Goal: Transaction & Acquisition: Purchase product/service

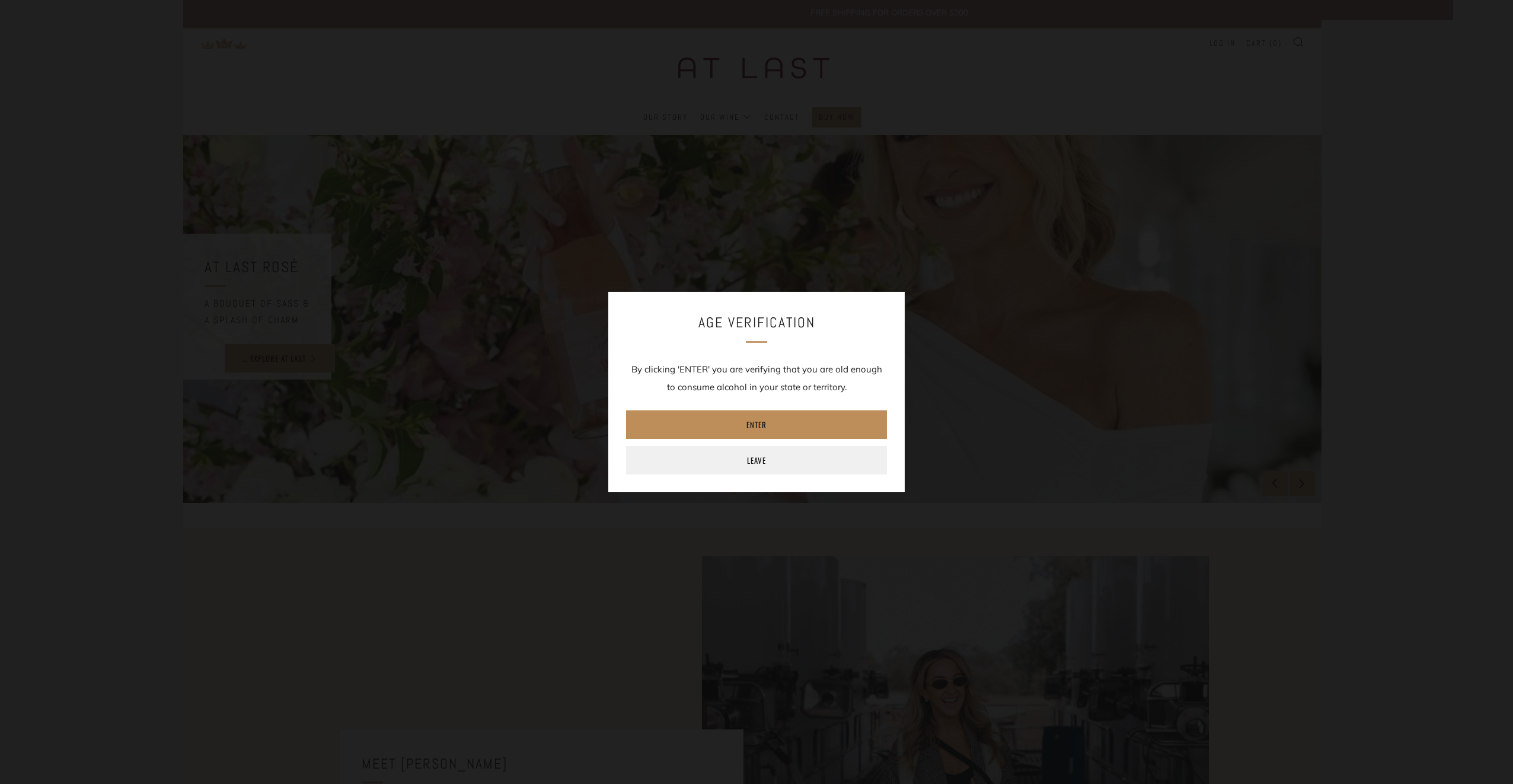
click at [752, 416] on link "Enter" at bounding box center [756, 424] width 261 height 28
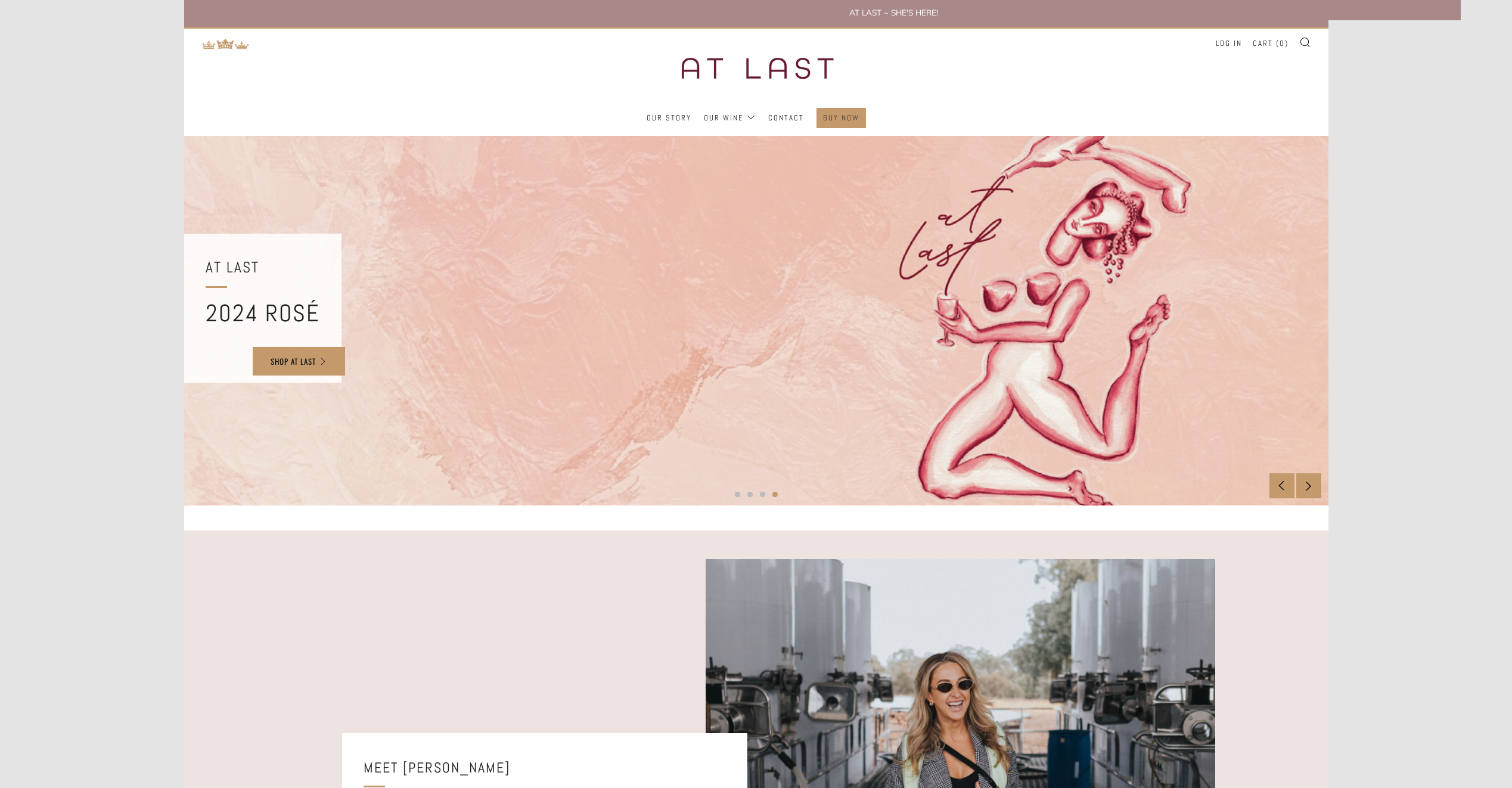
click at [836, 122] on link "Buy Now" at bounding box center [841, 118] width 37 height 19
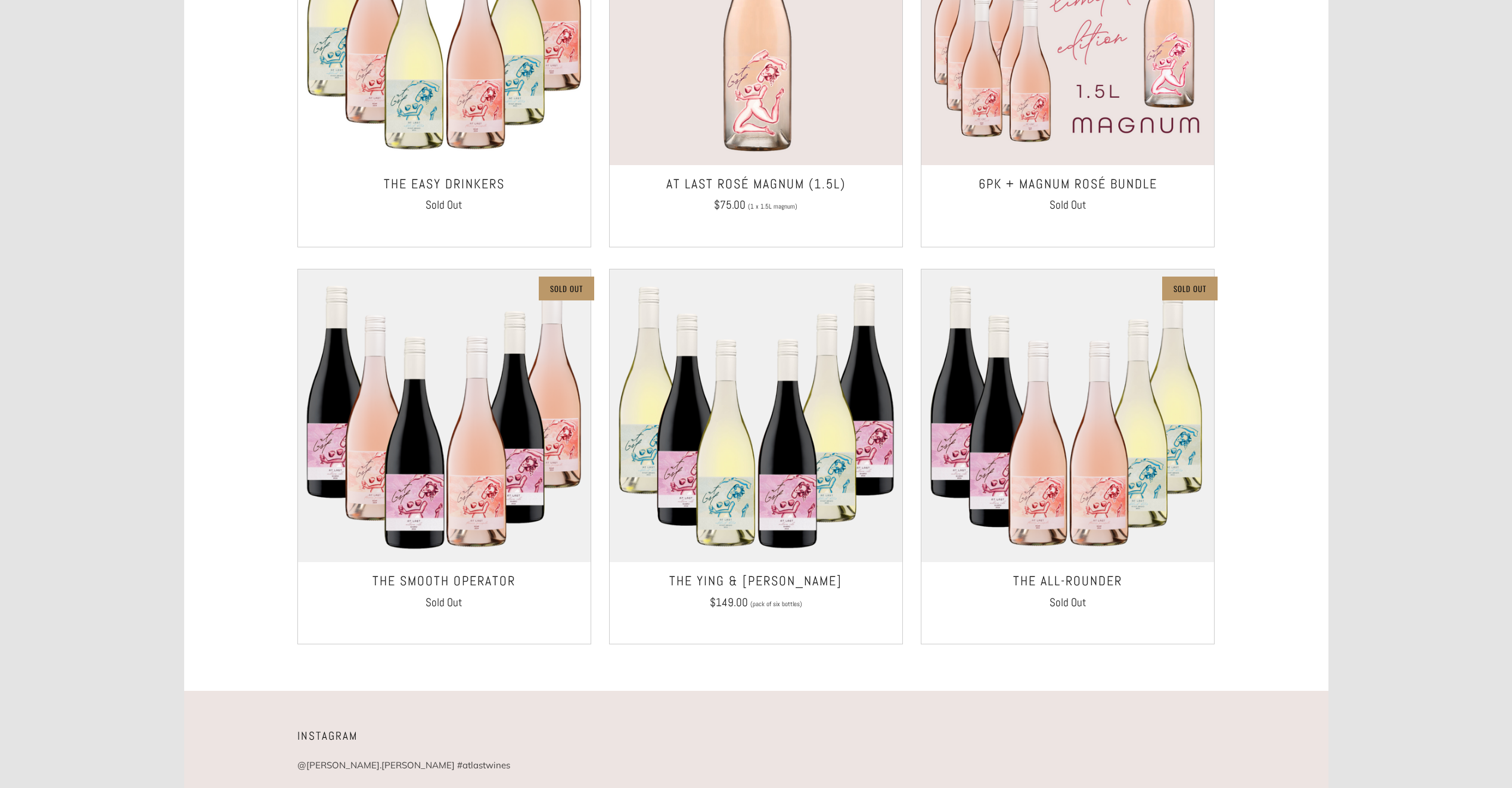
scroll to position [794, 0]
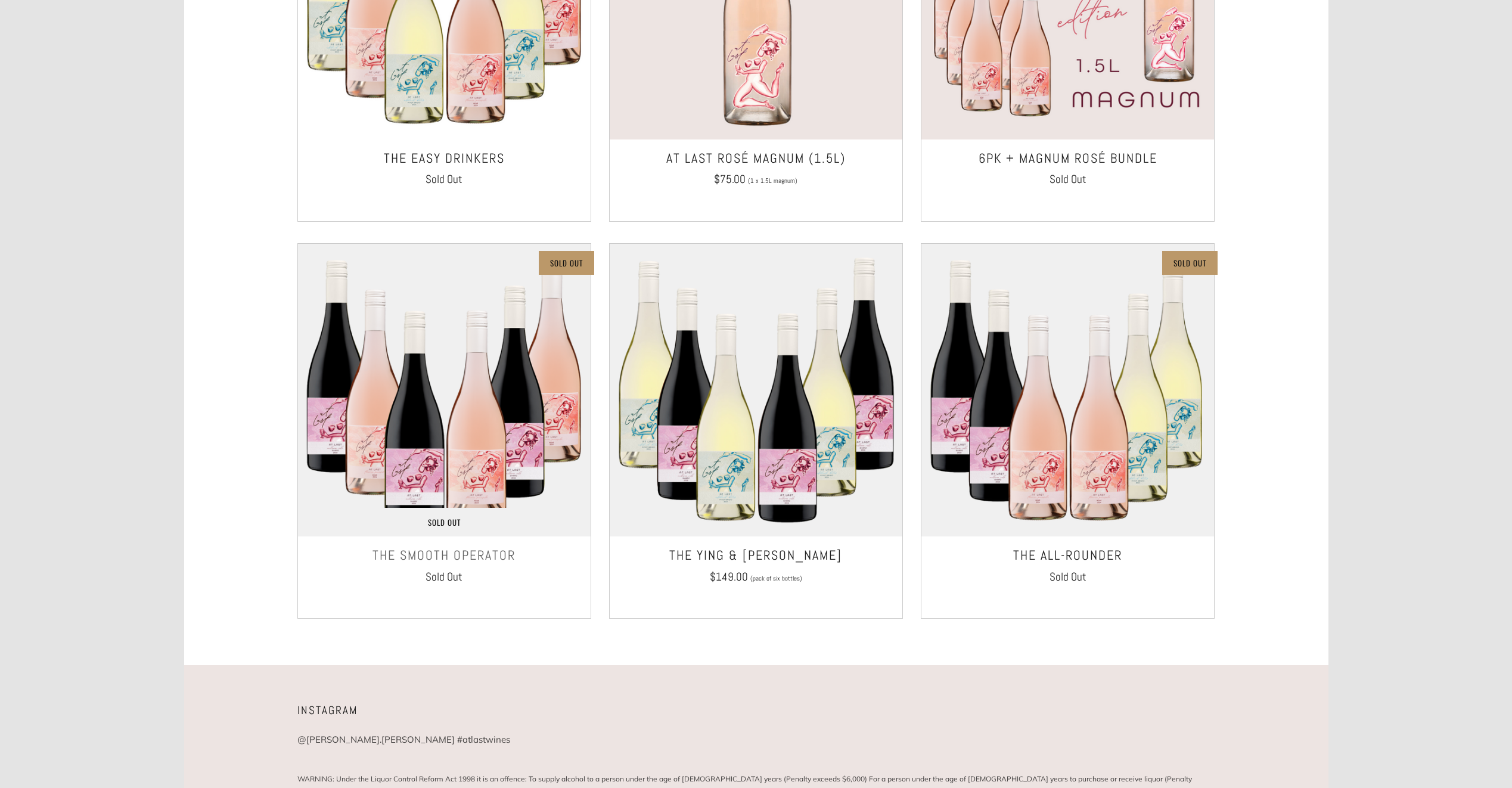
click at [436, 567] on div "The Smooth Operator Sold Out" at bounding box center [444, 573] width 292 height 59
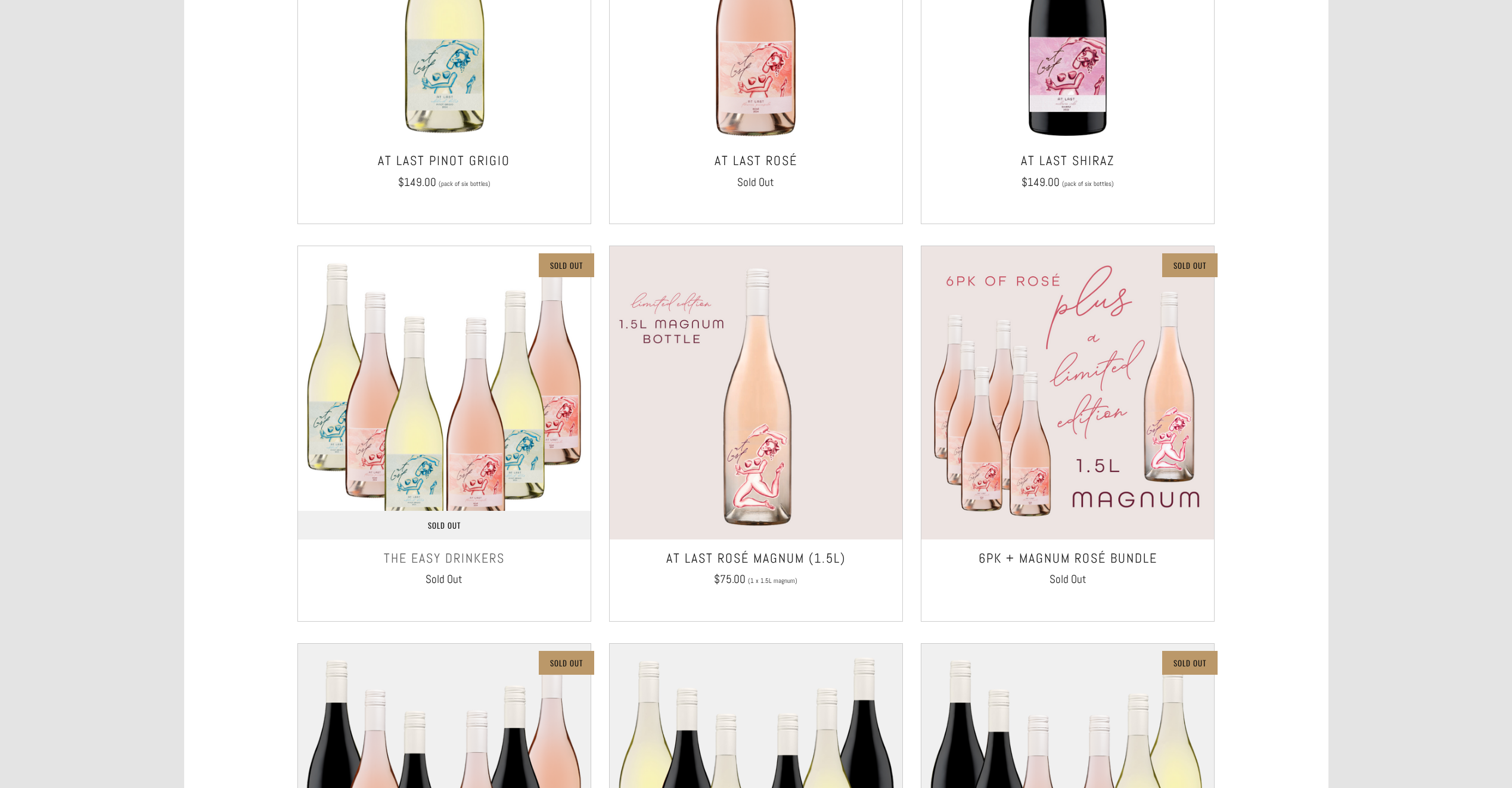
scroll to position [159, 0]
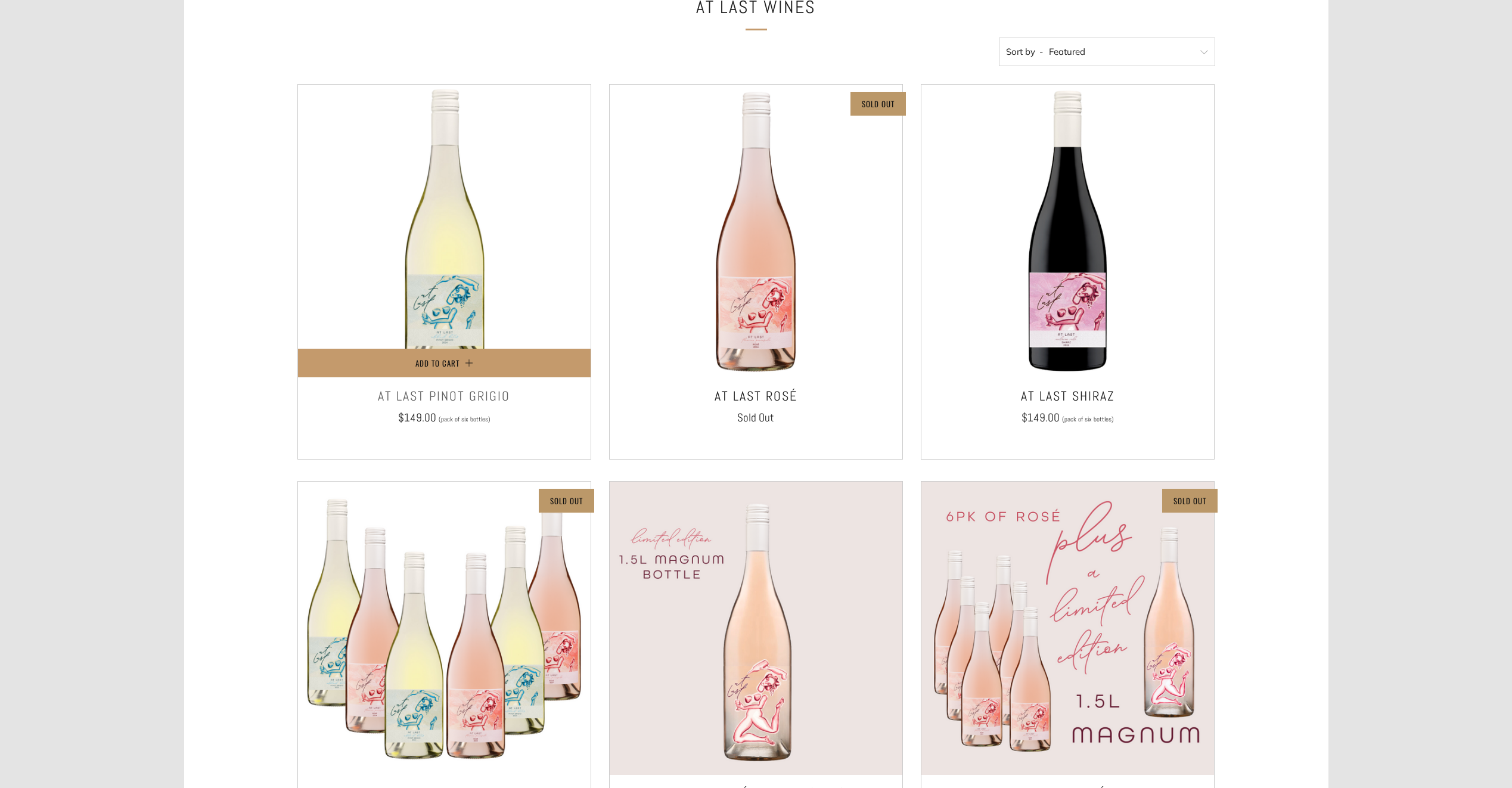
click at [436, 303] on img at bounding box center [444, 230] width 292 height 292
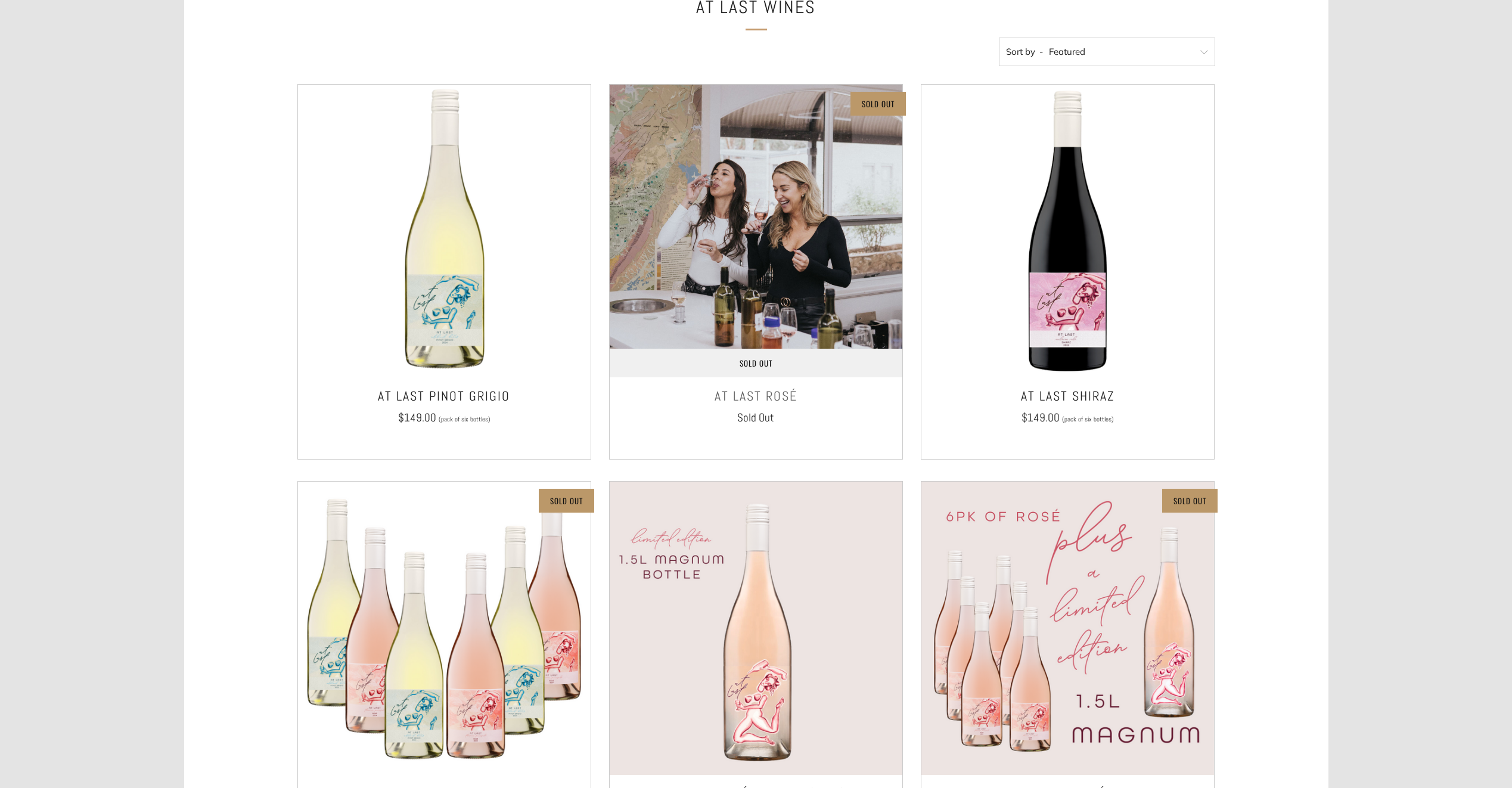
click at [795, 323] on img at bounding box center [755, 230] width 292 height 292
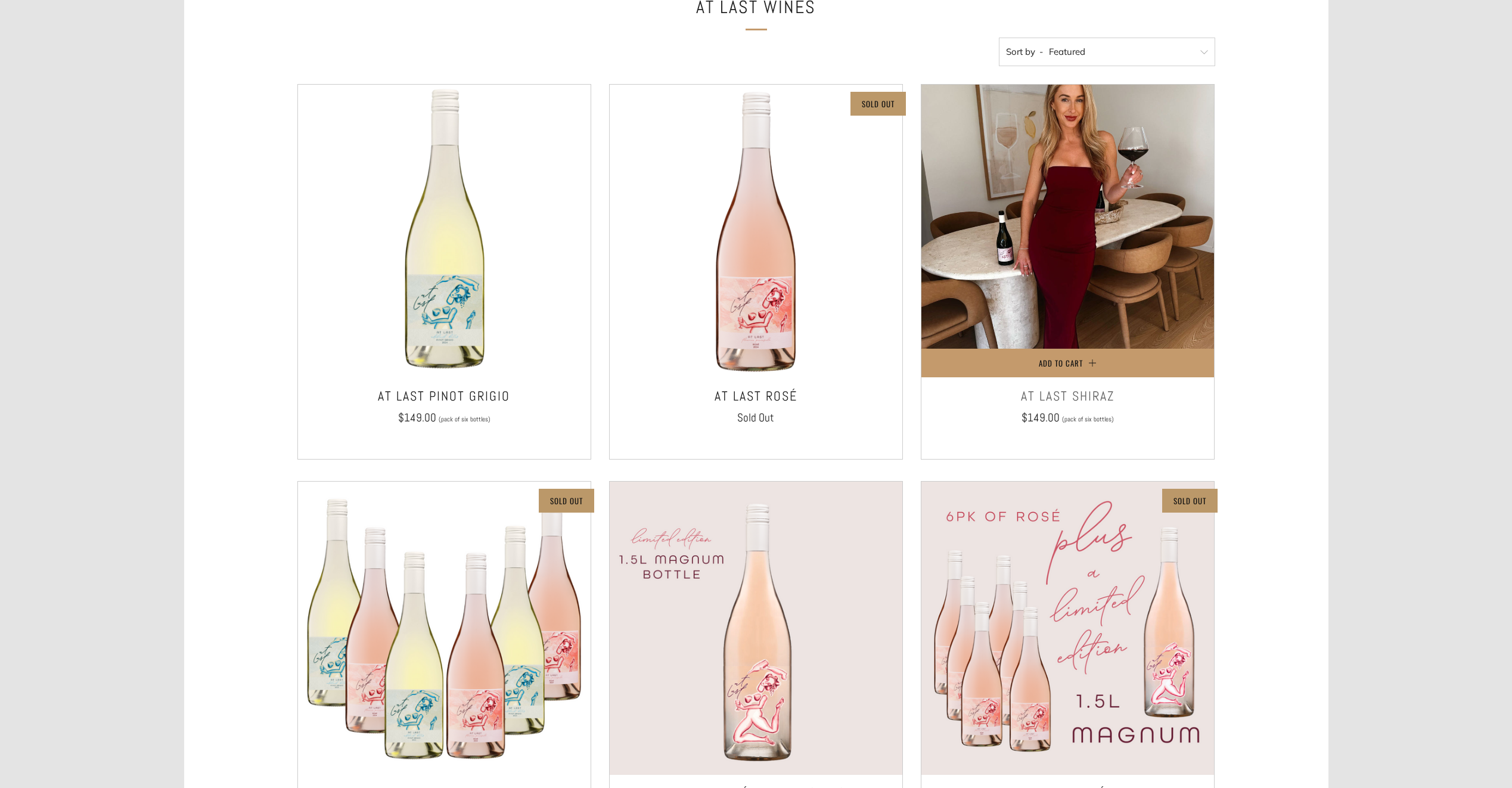
click at [1136, 278] on img at bounding box center [1067, 230] width 292 height 292
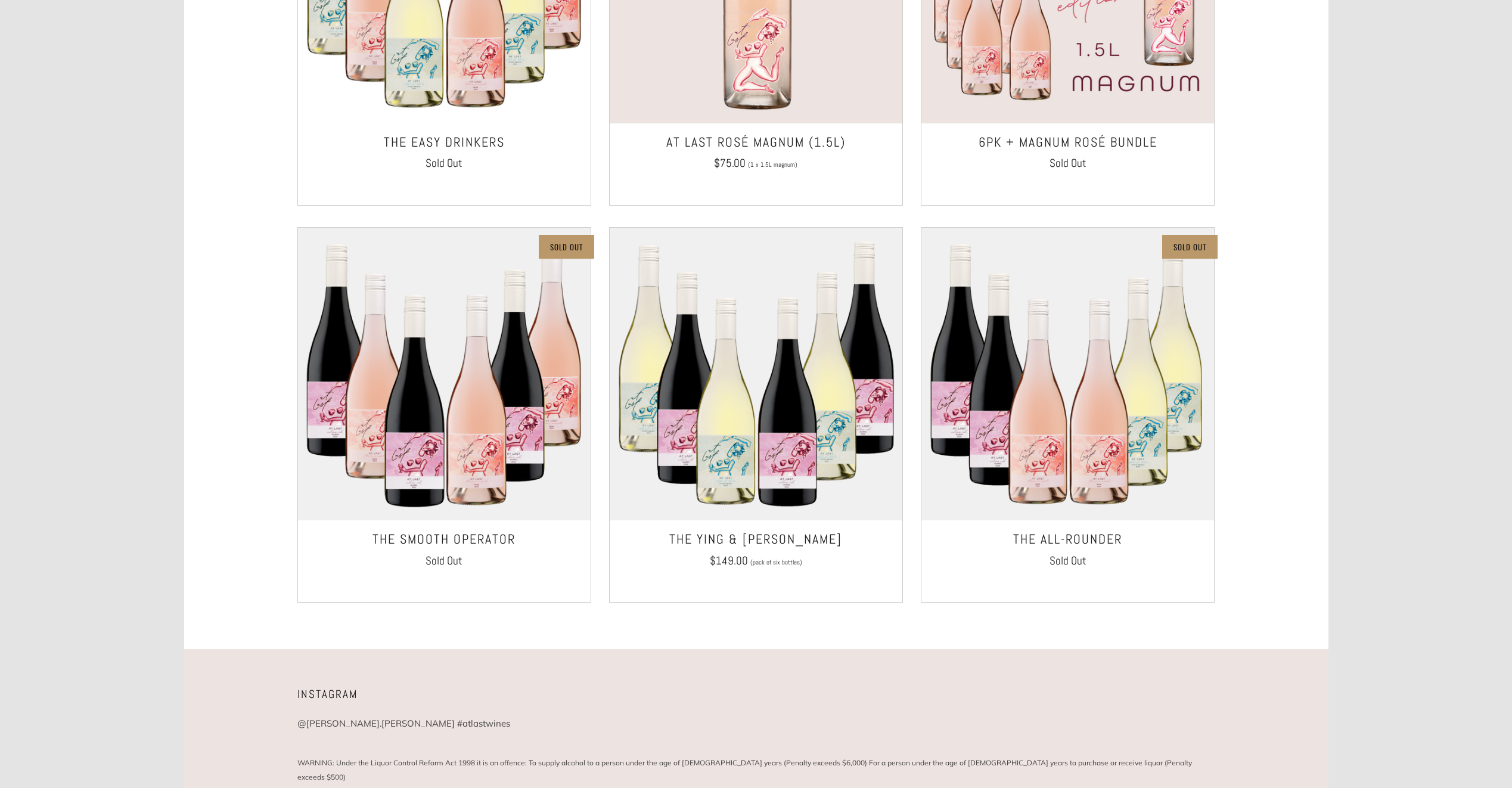
scroll to position [857, 0]
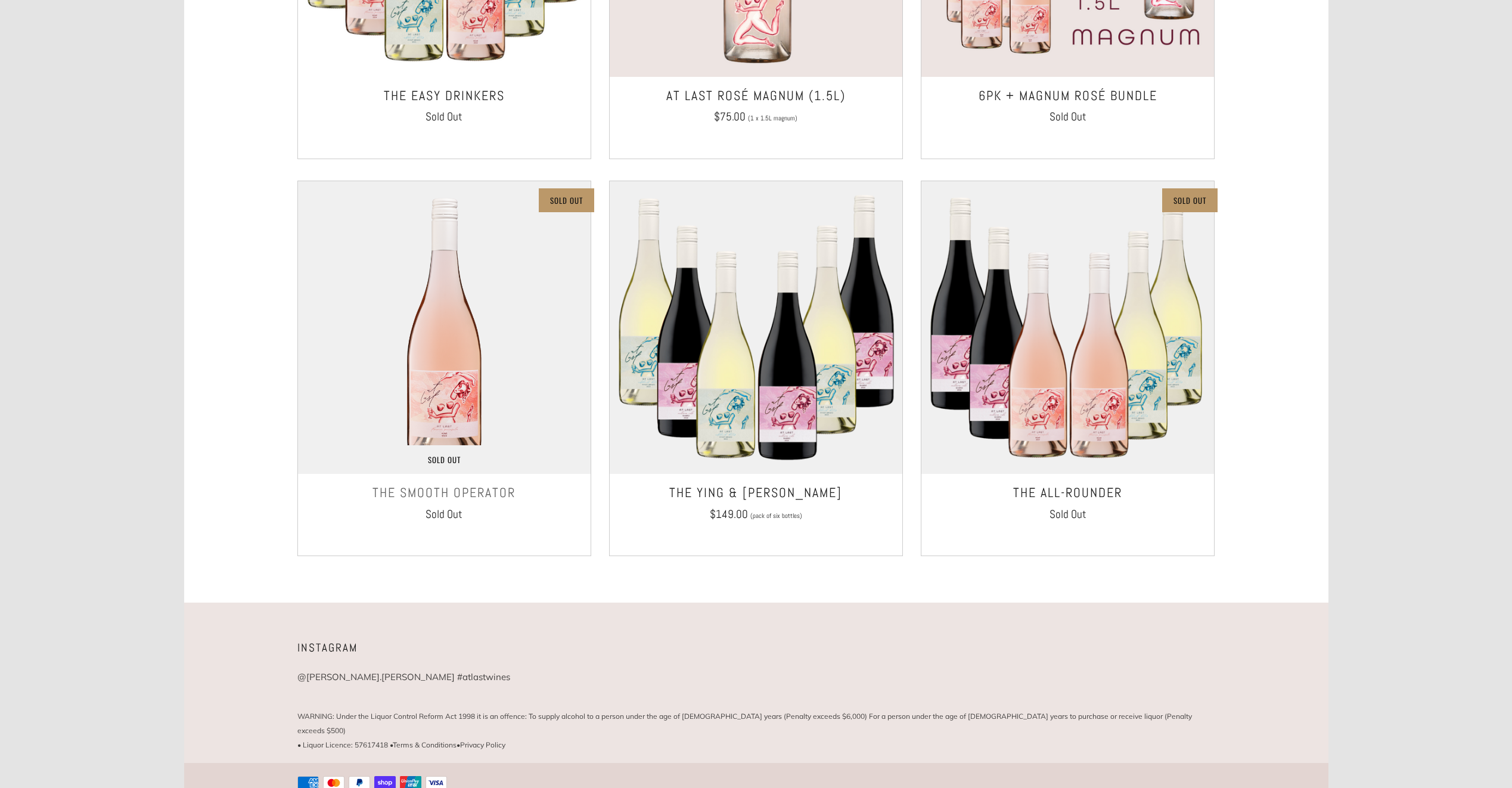
click at [492, 419] on img at bounding box center [444, 327] width 292 height 292
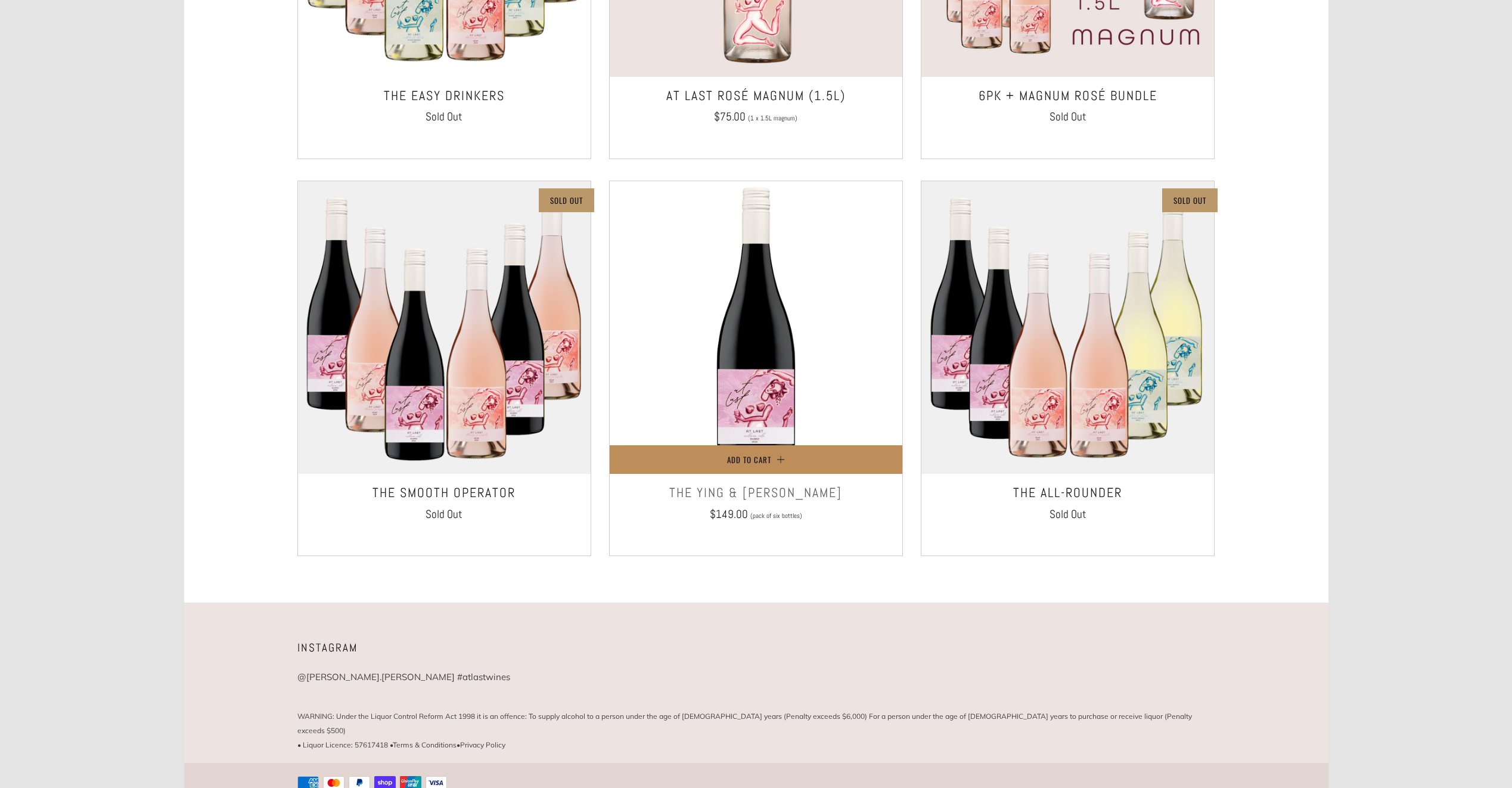
click at [793, 455] on button "Add to Cart" at bounding box center [755, 459] width 292 height 28
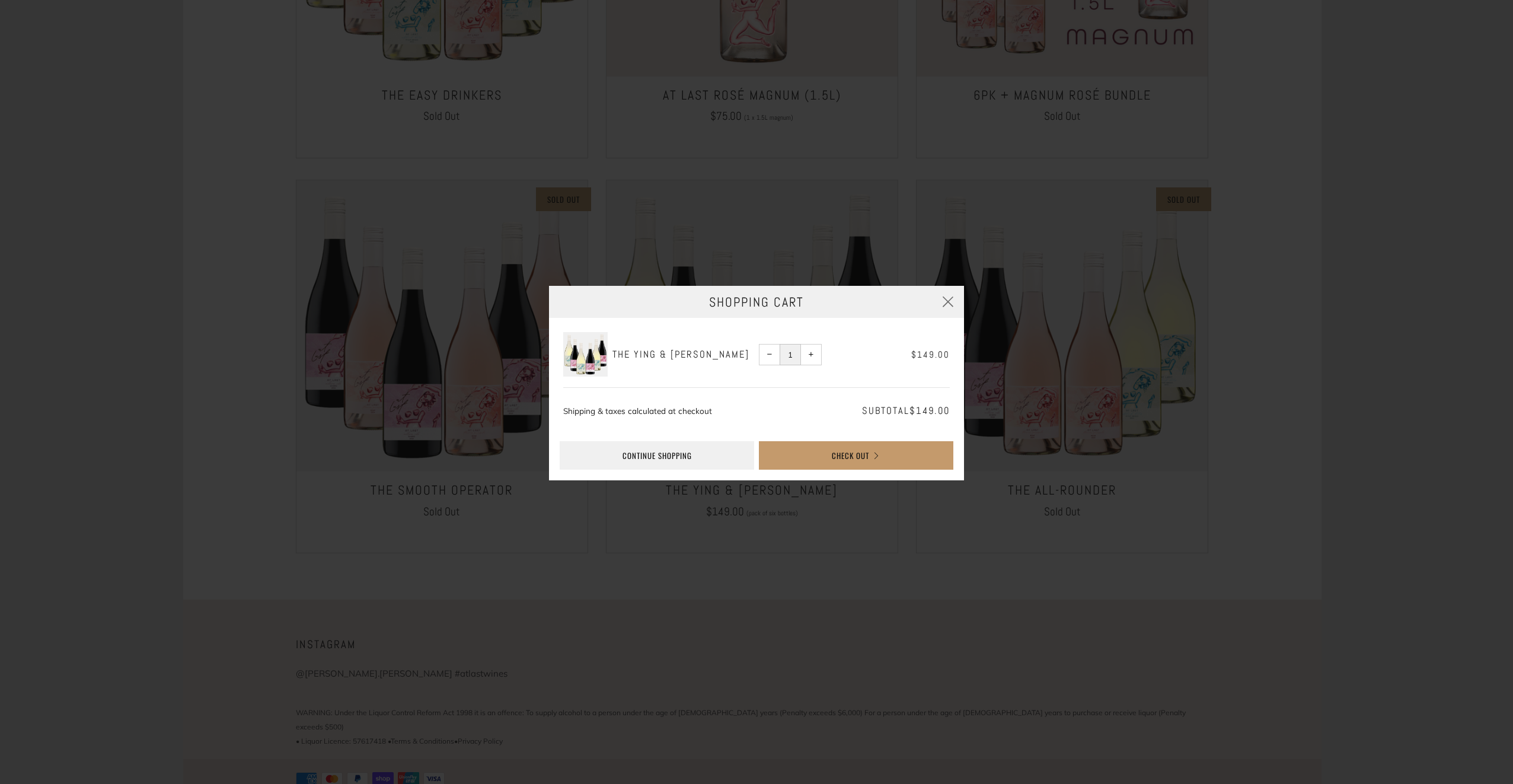
click at [765, 354] on button "− Reduce item quantity by one" at bounding box center [770, 354] width 21 height 21
click at [956, 303] on button "button" at bounding box center [948, 302] width 32 height 32
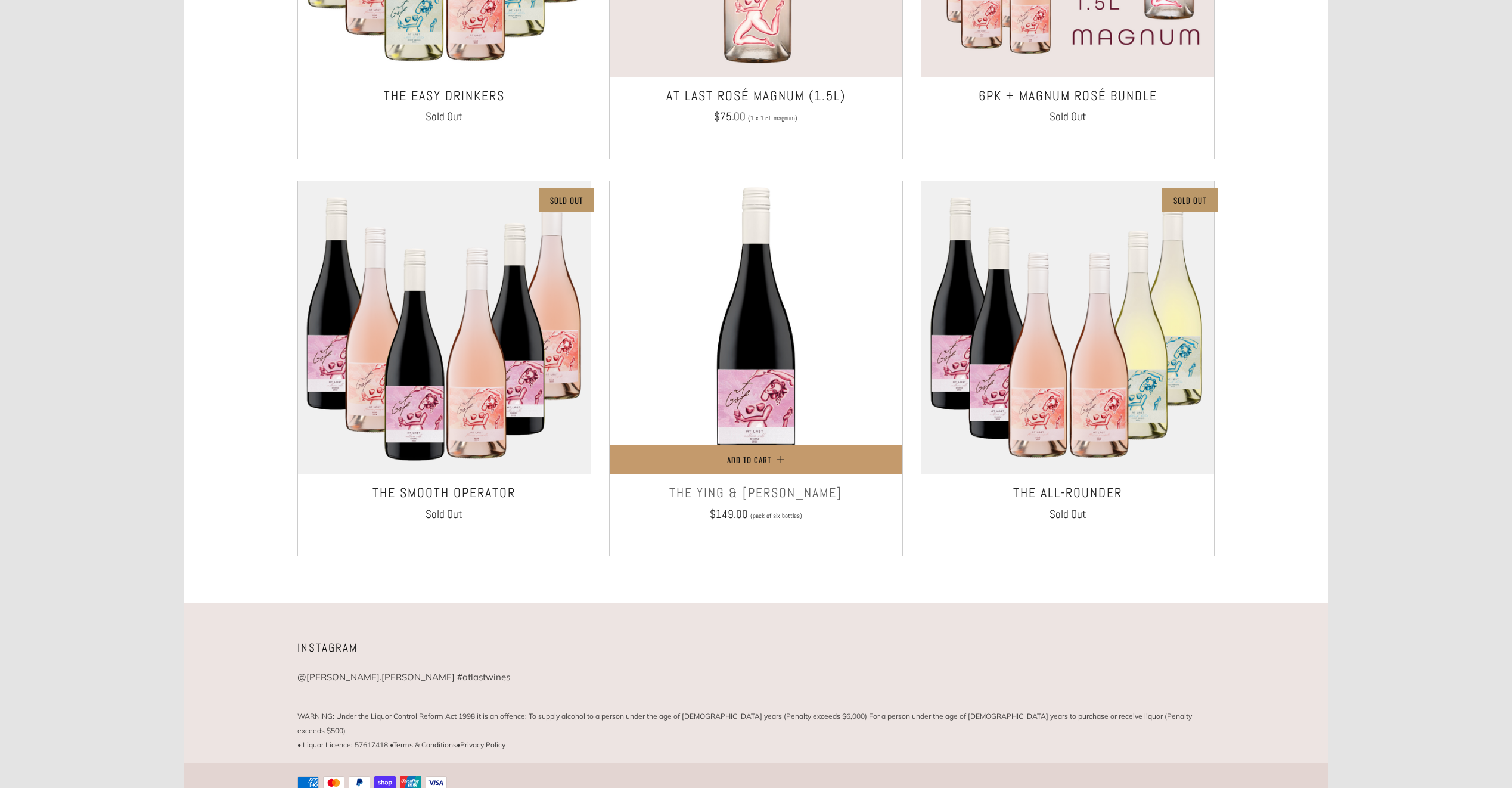
click at [806, 294] on img at bounding box center [755, 327] width 292 height 292
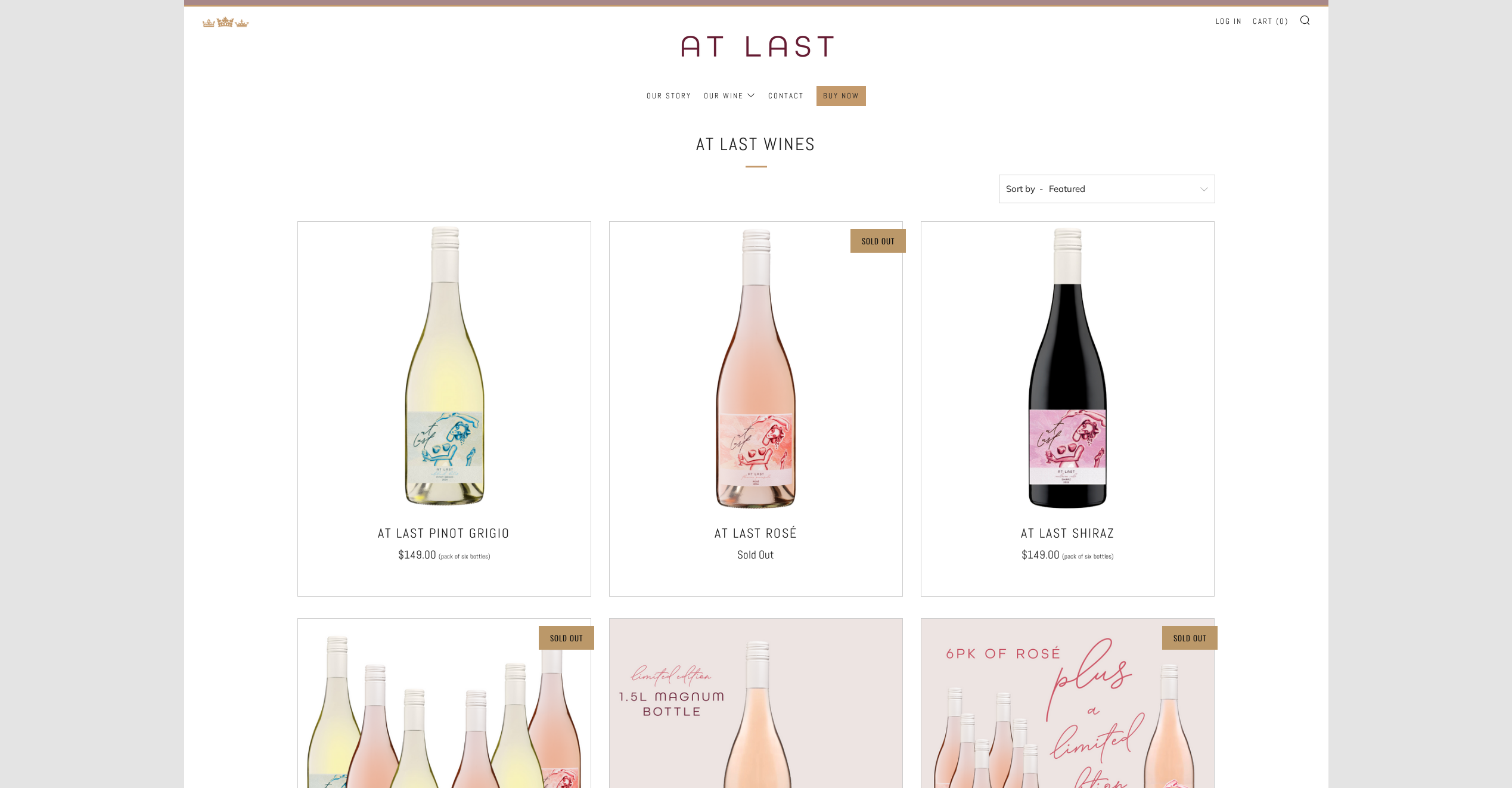
scroll to position [0, 0]
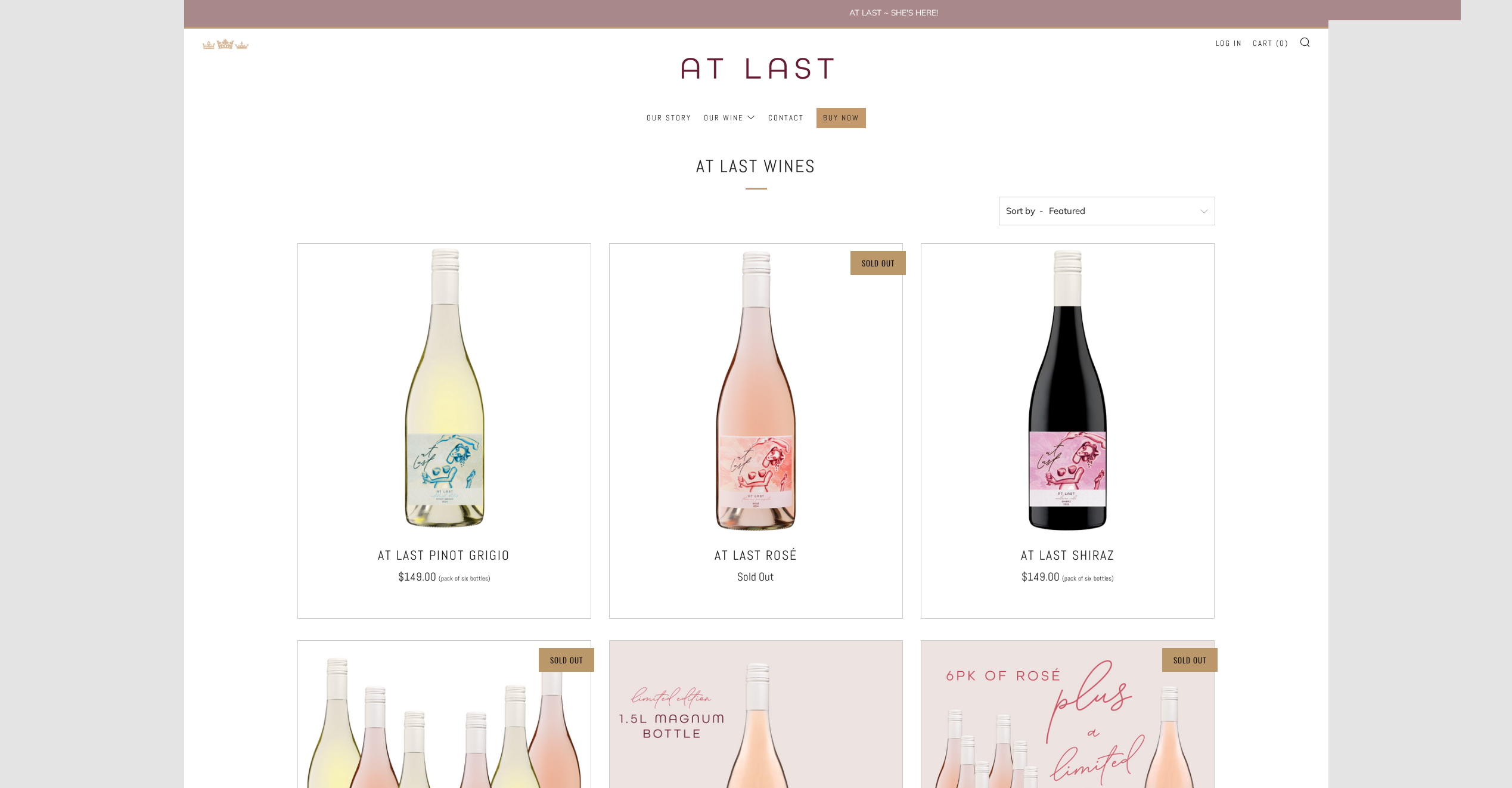
click at [205, 38] on img at bounding box center [225, 44] width 47 height 11
